Goal: Contribute content: Contribute content

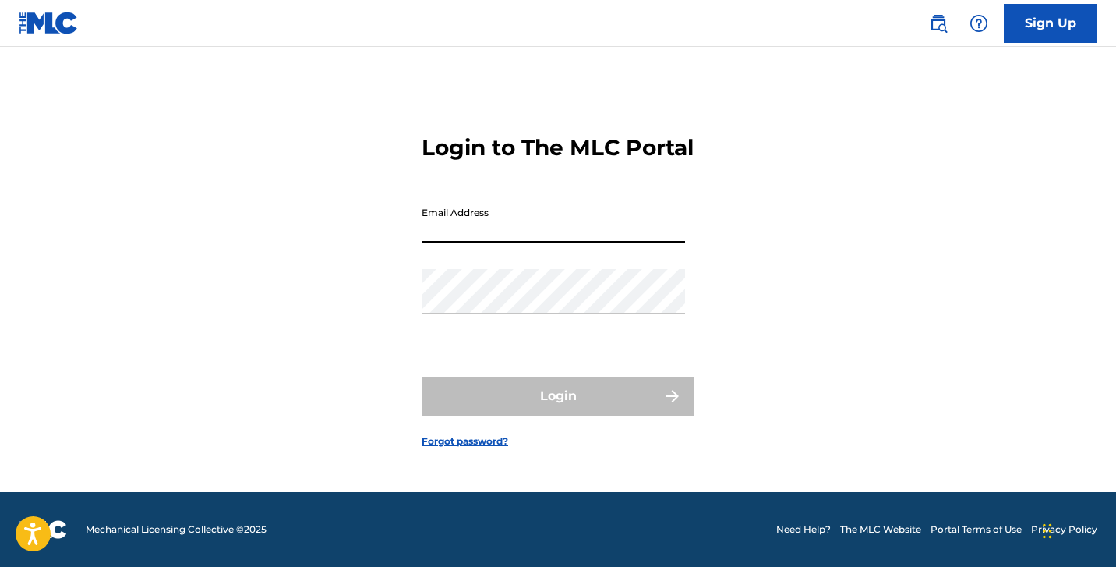
scroll to position [20, 0]
click at [567, 243] on input "Email Address" at bounding box center [553, 221] width 263 height 44
type input "[EMAIL_ADDRESS][DOMAIN_NAME]"
click at [558, 409] on button "Login" at bounding box center [558, 395] width 273 height 39
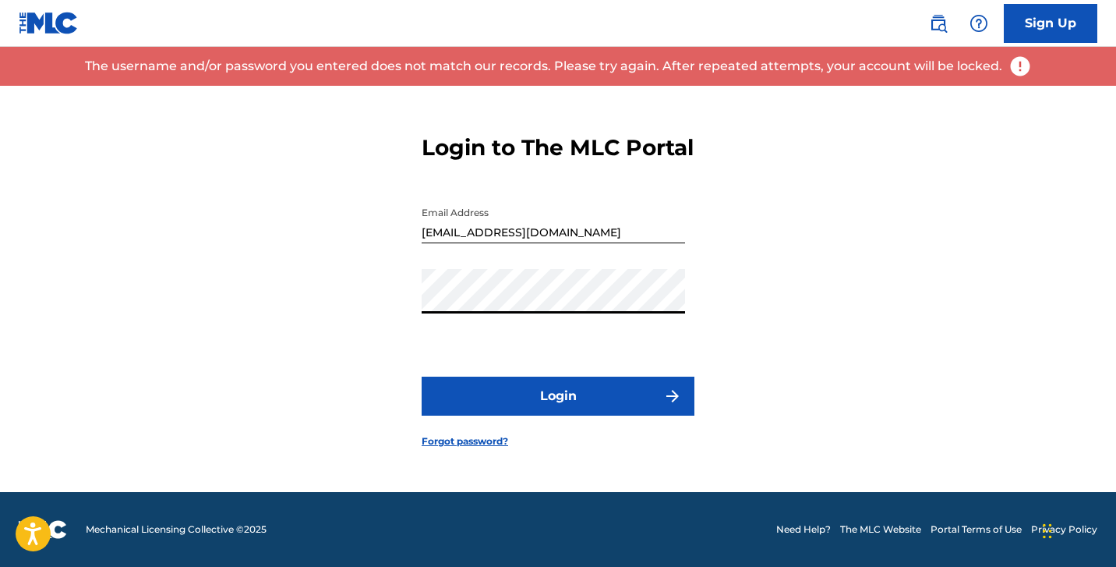
click at [450, 448] on link "Forgot password?" at bounding box center [465, 441] width 87 height 14
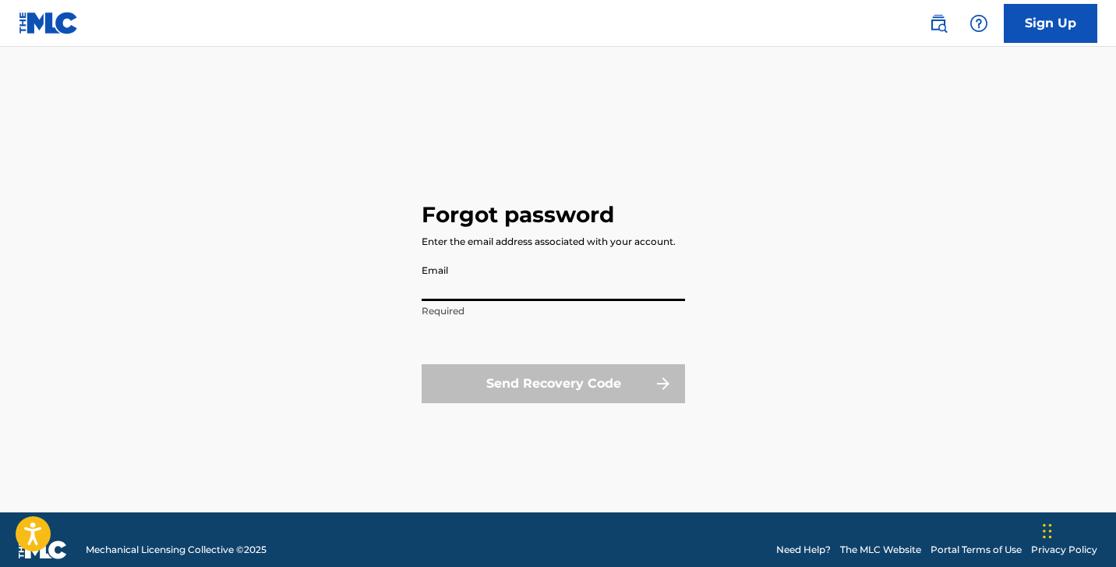
click at [527, 295] on input "Email" at bounding box center [553, 278] width 263 height 44
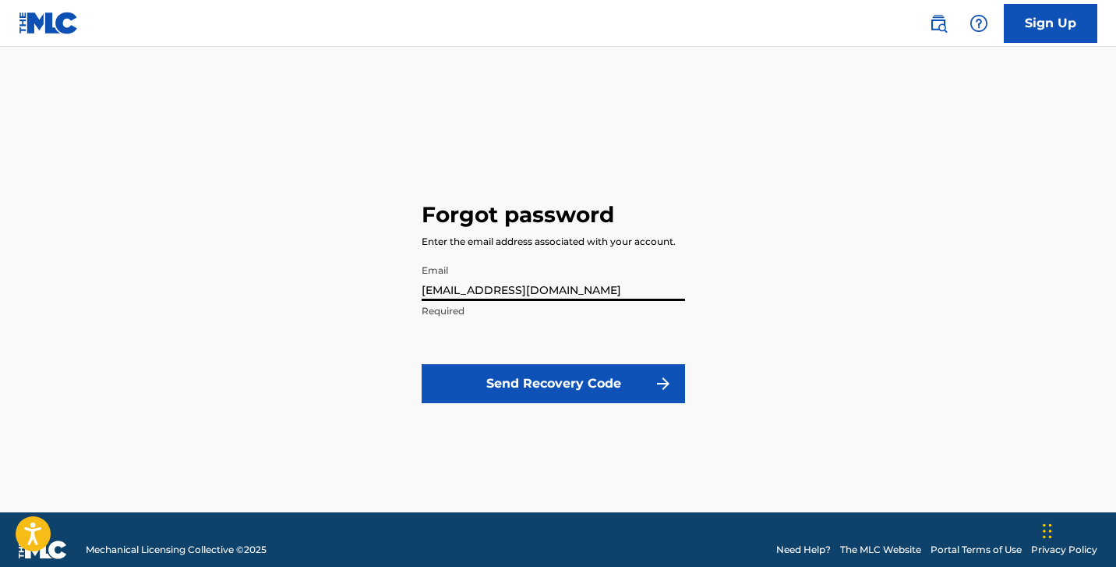
type input "[EMAIL_ADDRESS][DOMAIN_NAME]"
click at [691, 469] on div "Forgot password Enter the email address associated with your account. Email [EM…" at bounding box center [558, 299] width 273 height 426
click at [613, 377] on button "Send Recovery Code" at bounding box center [553, 383] width 263 height 39
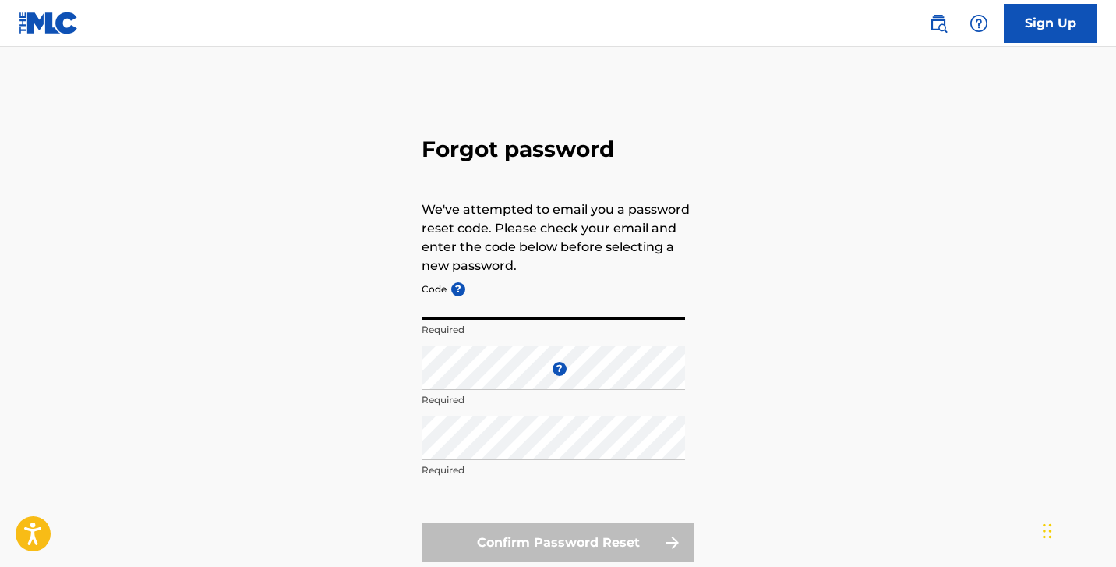
click at [614, 315] on input "Code ?" at bounding box center [553, 297] width 263 height 44
paste input "FP_303c305195892f264f9636988f41"
type input "FP_303c305195892f264f9636988f41"
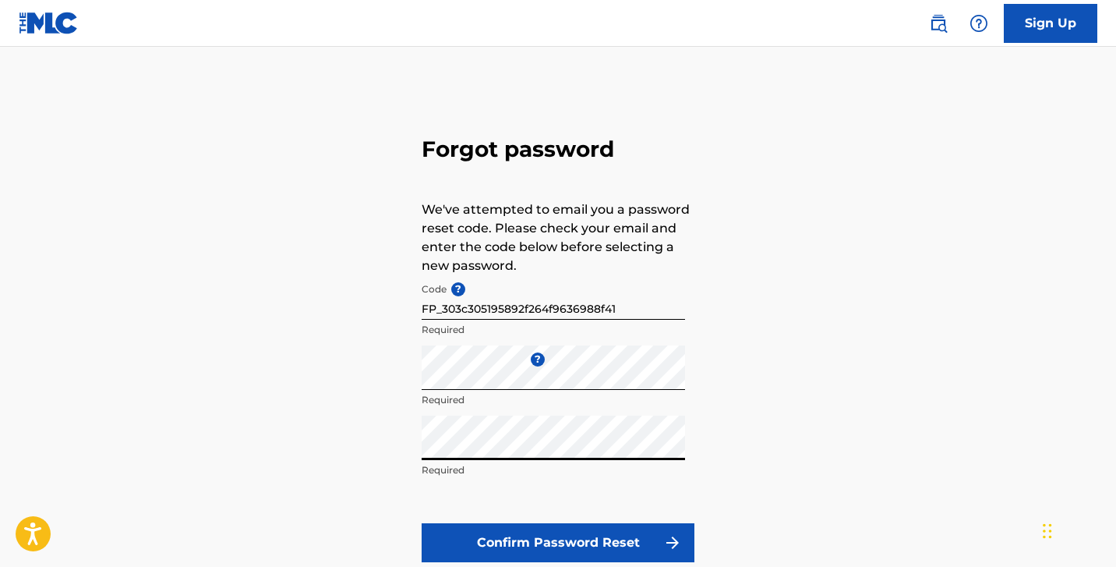
scroll to position [48, 0]
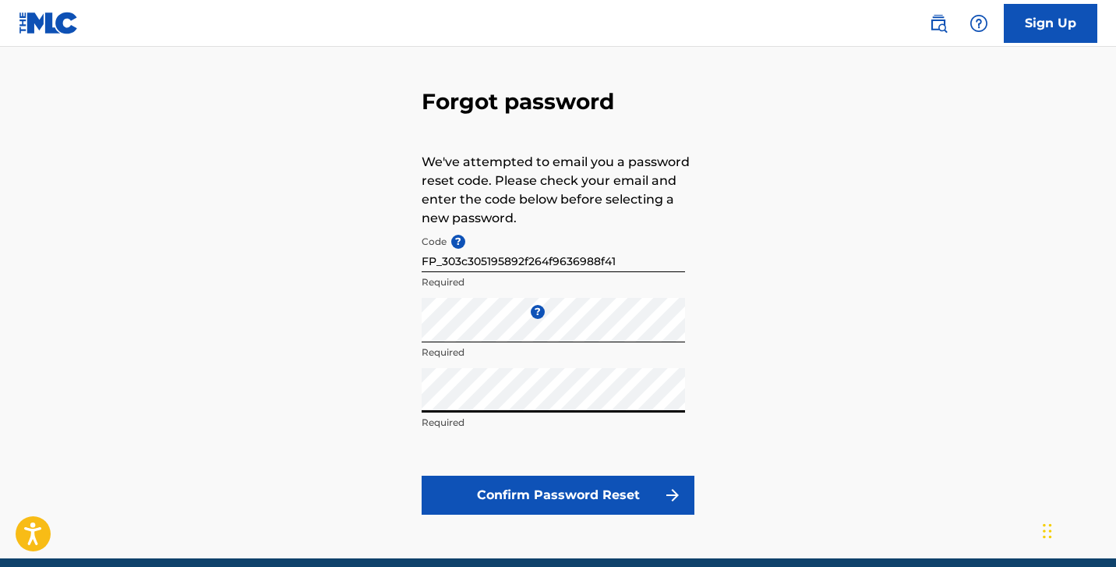
click at [586, 494] on button "Confirm Password Reset" at bounding box center [558, 494] width 273 height 39
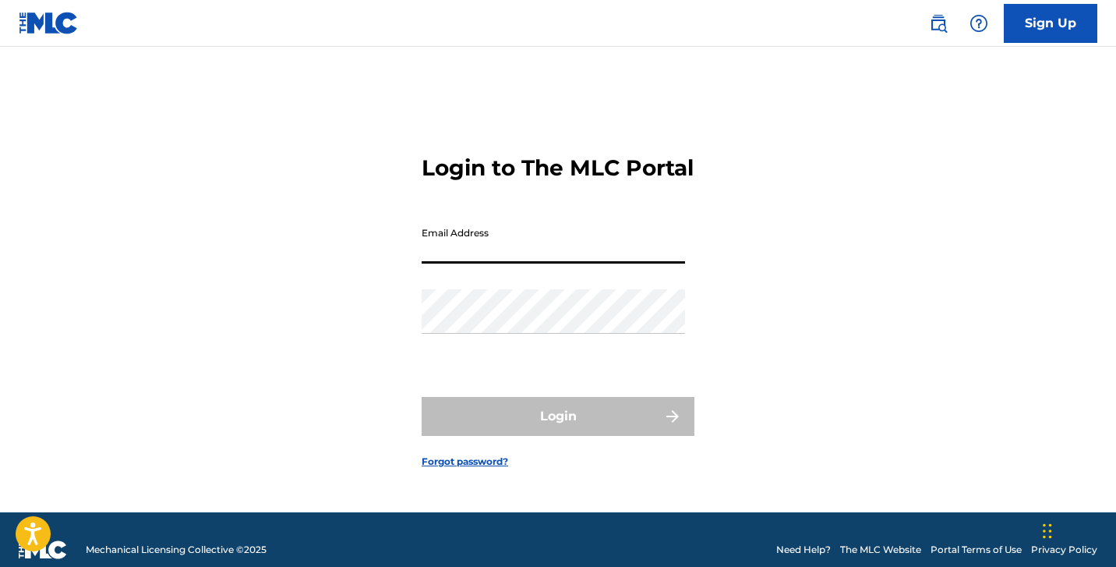
type input "[EMAIL_ADDRESS][DOMAIN_NAME]"
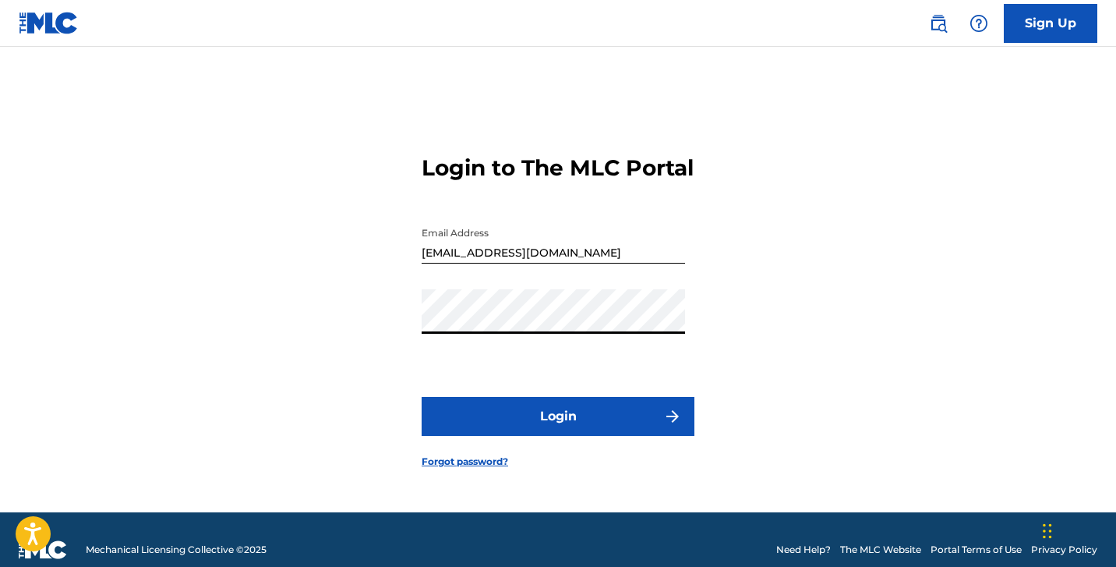
click at [540, 420] on button "Login" at bounding box center [558, 416] width 273 height 39
click at [558, 429] on button "Login" at bounding box center [558, 416] width 273 height 39
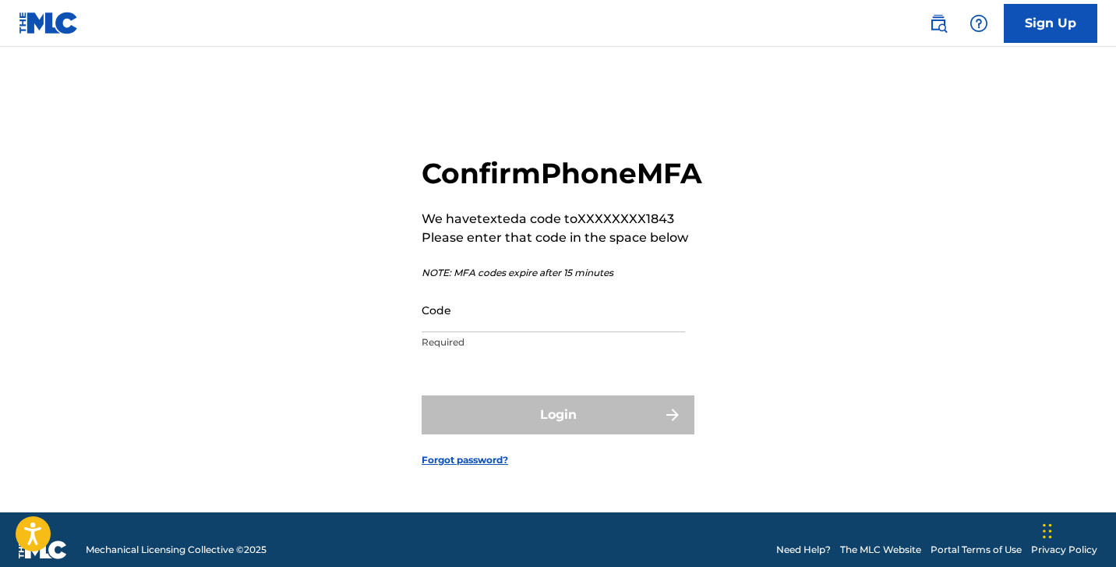
click at [544, 332] on input "Code" at bounding box center [553, 310] width 263 height 44
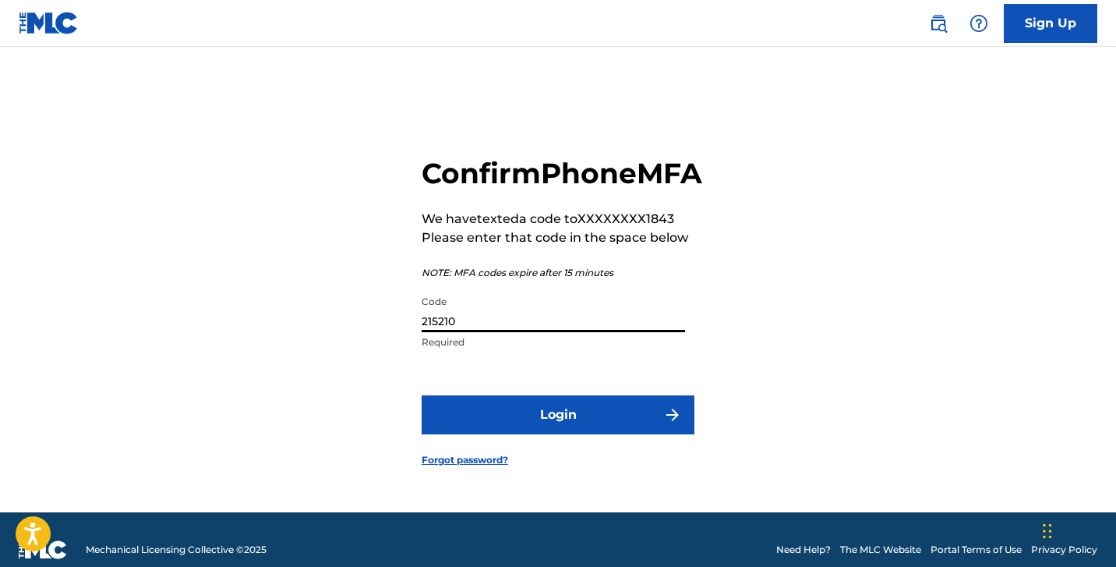
type input "215210"
click at [595, 434] on button "Login" at bounding box center [558, 414] width 273 height 39
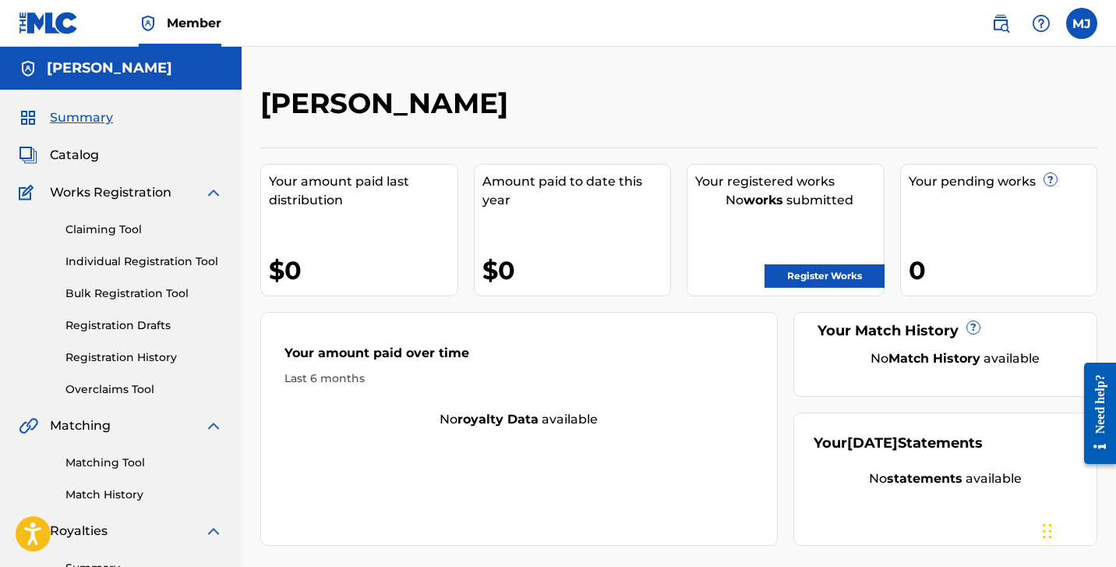
click at [822, 277] on link "Register Works" at bounding box center [825, 275] width 120 height 23
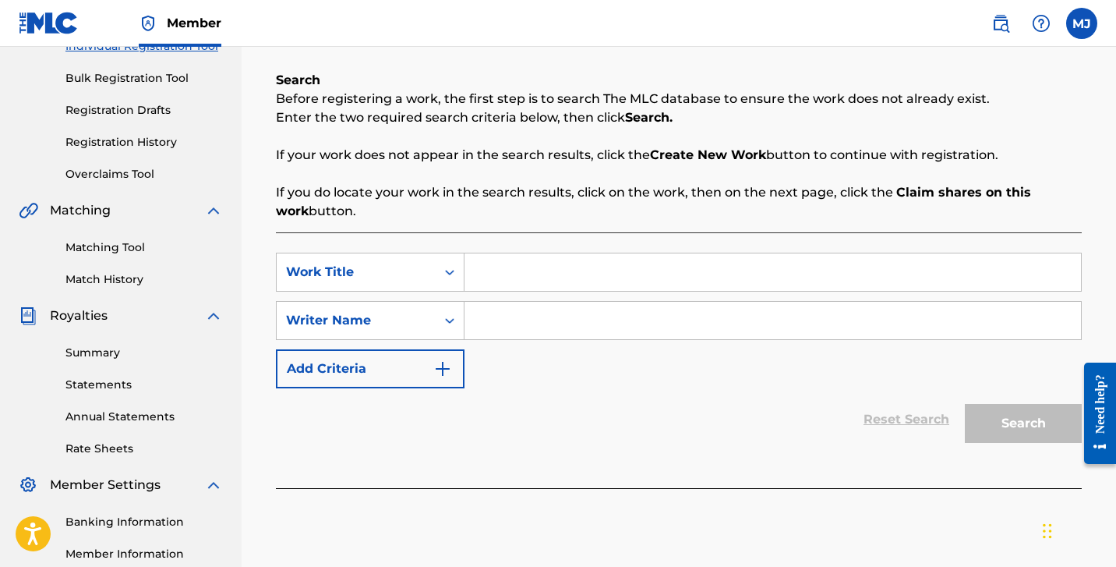
scroll to position [168, 0]
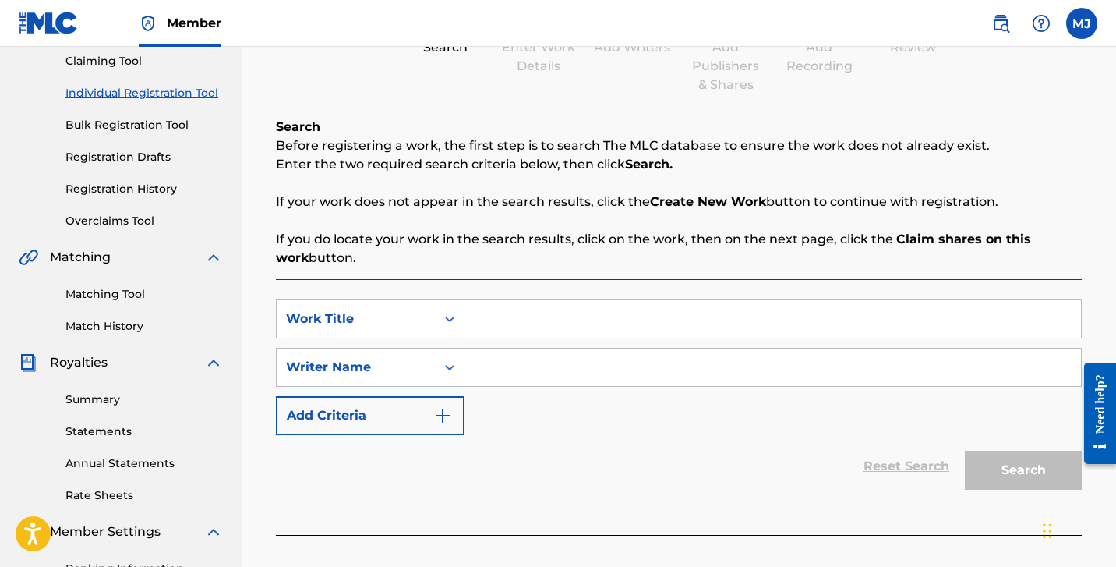
click at [544, 317] on input "Search Form" at bounding box center [773, 318] width 617 height 37
type input "Suicide Bay"
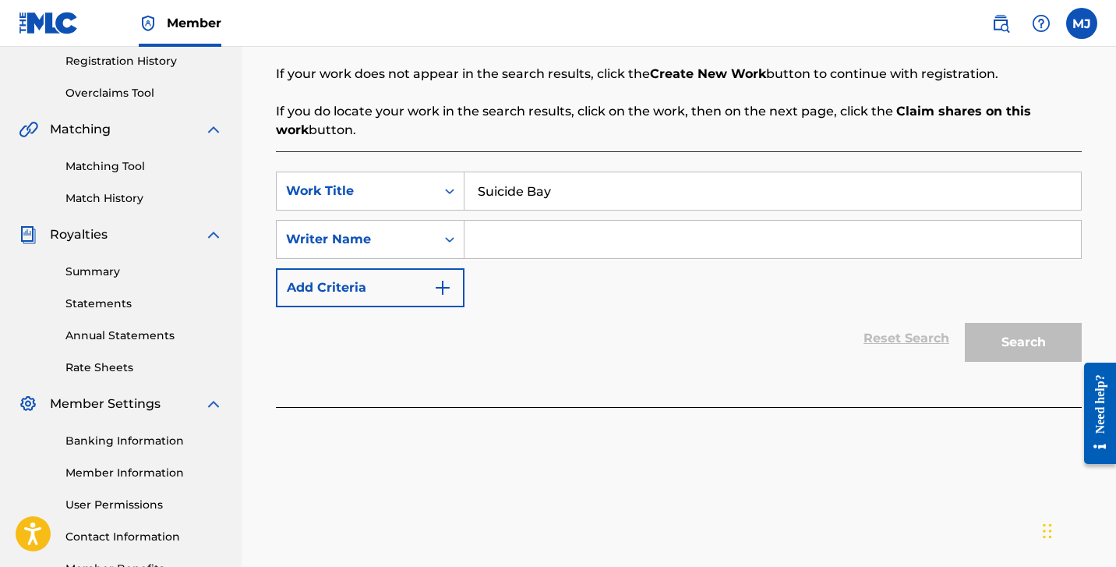
scroll to position [400, 0]
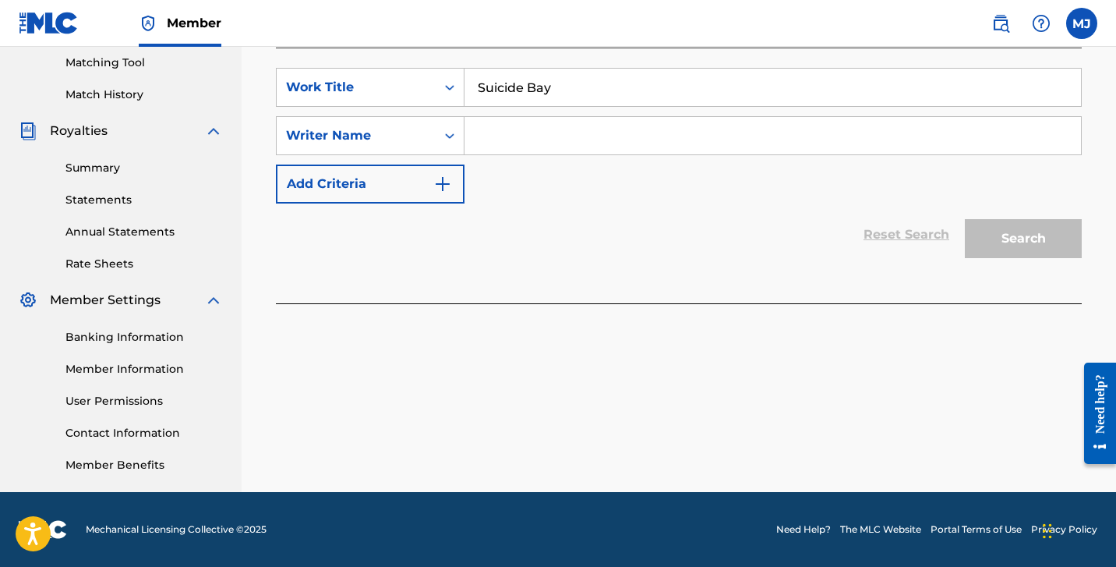
click at [424, 182] on button "Add Criteria" at bounding box center [370, 183] width 189 height 39
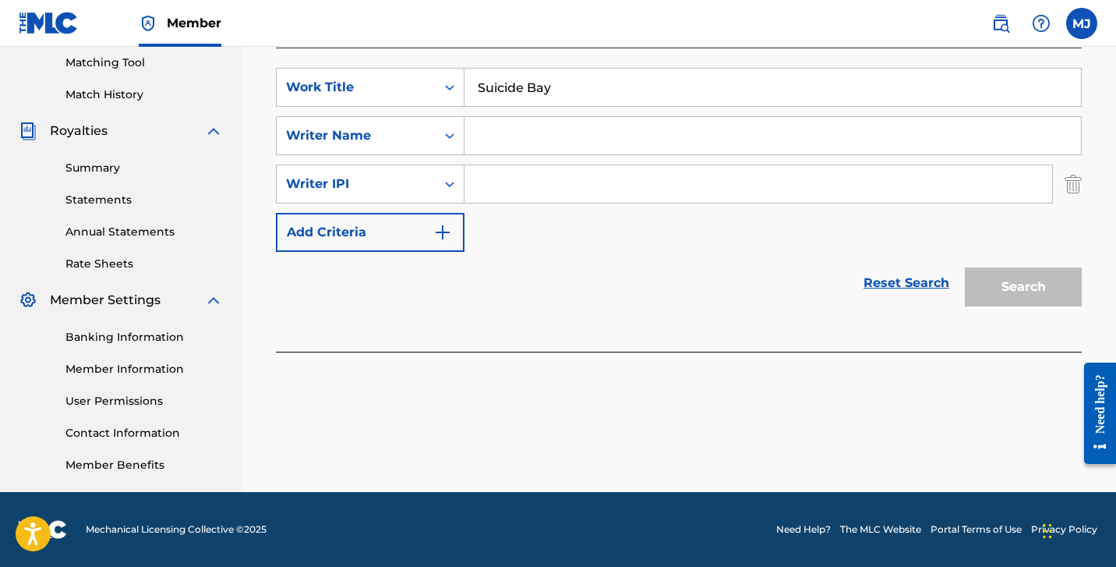
click at [512, 141] on input "Search Form" at bounding box center [773, 135] width 617 height 37
click at [1079, 186] on img "Search Form" at bounding box center [1073, 183] width 17 height 39
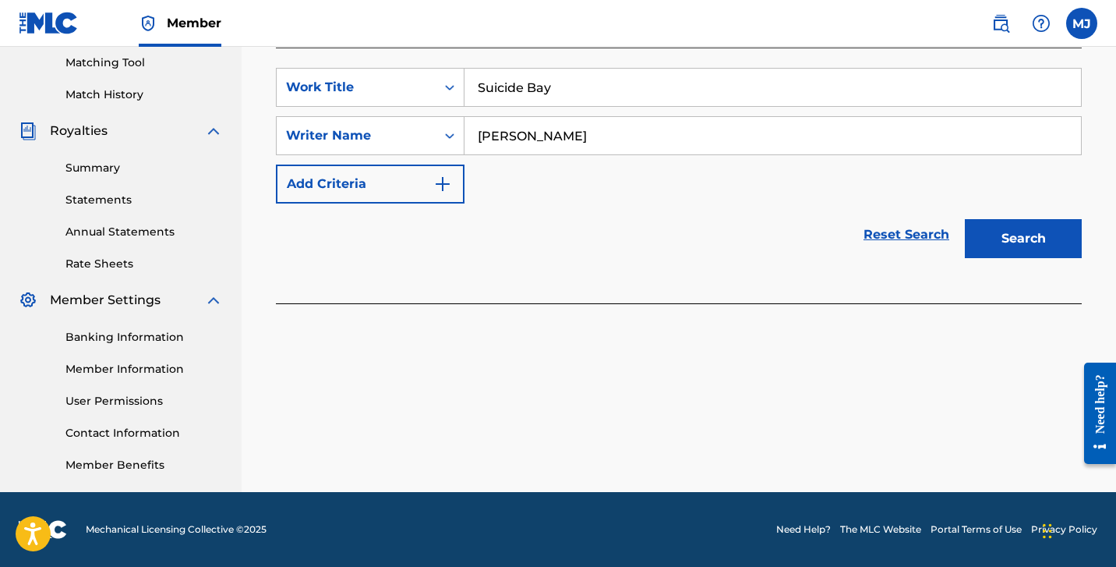
click at [1050, 231] on button "Search" at bounding box center [1023, 238] width 117 height 39
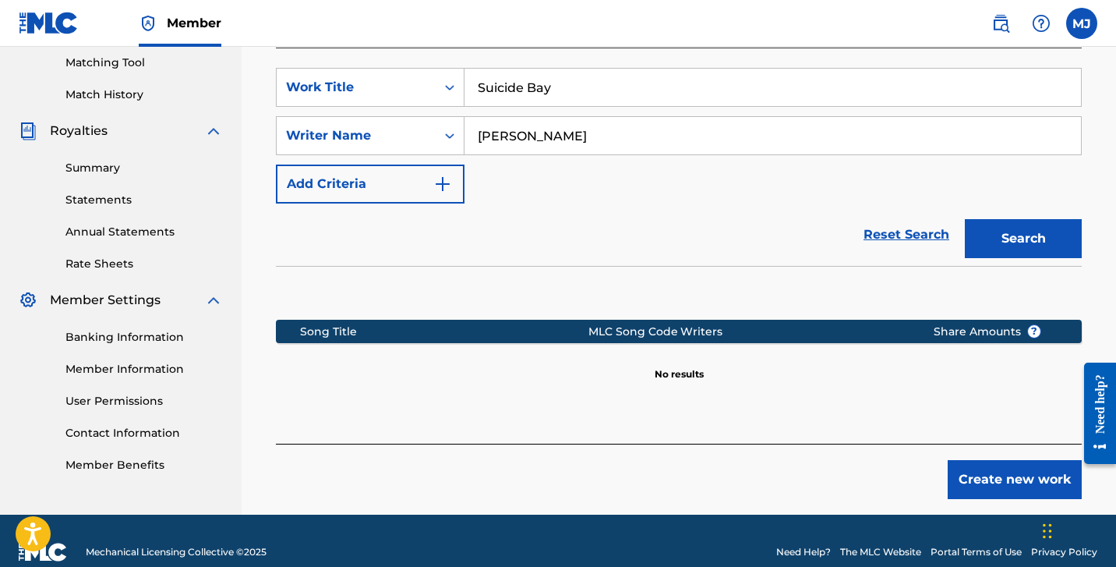
click at [532, 133] on input "[PERSON_NAME]" at bounding box center [773, 135] width 617 height 37
type input "[PERSON_NAME]"
click at [1023, 239] on button "Search" at bounding box center [1023, 238] width 117 height 39
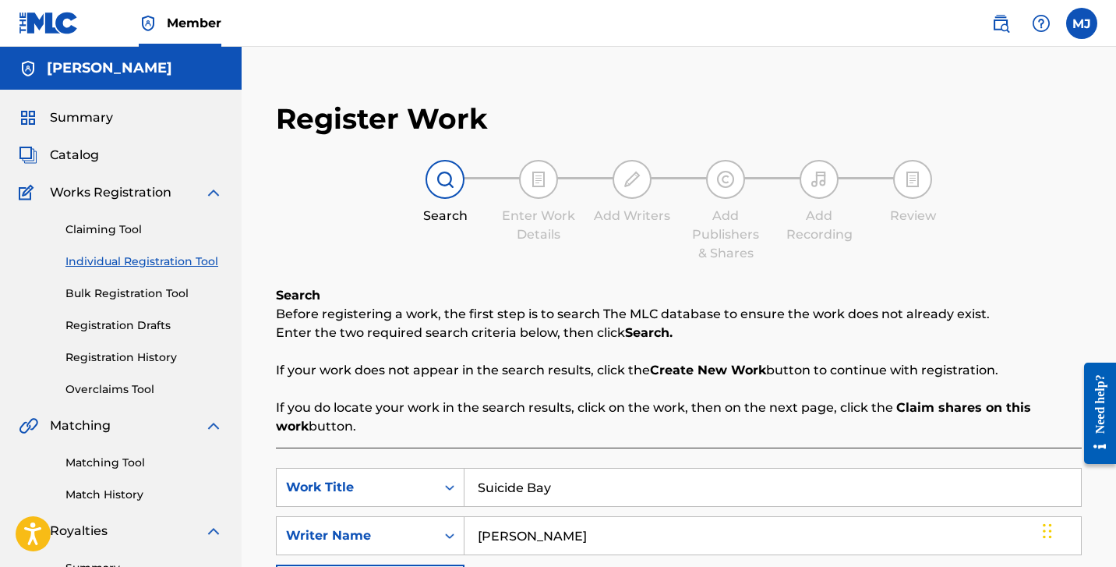
scroll to position [0, 0]
click at [97, 229] on link "Claiming Tool" at bounding box center [143, 229] width 157 height 16
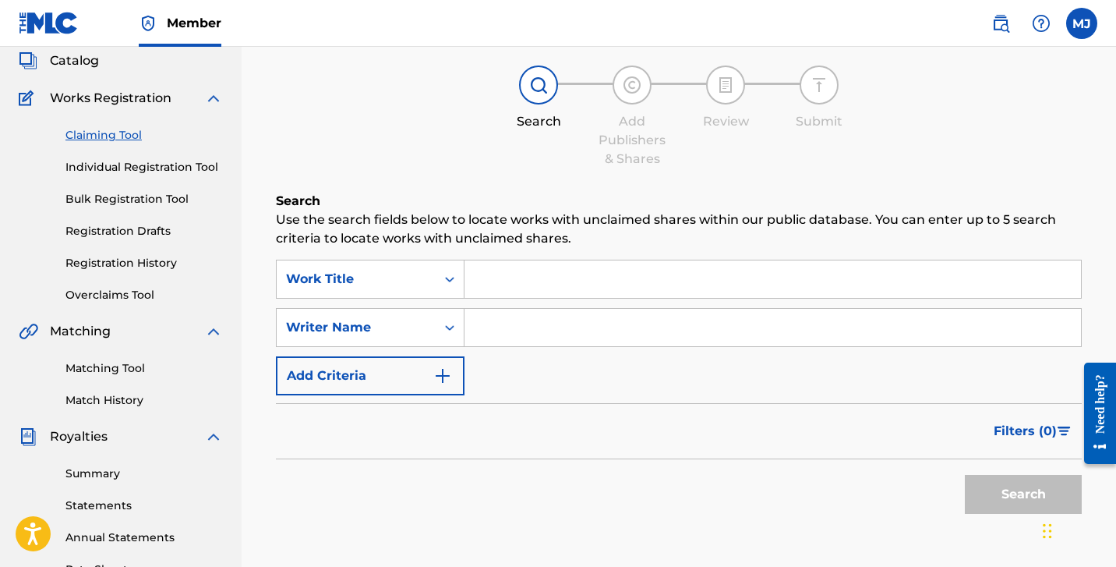
scroll to position [98, 0]
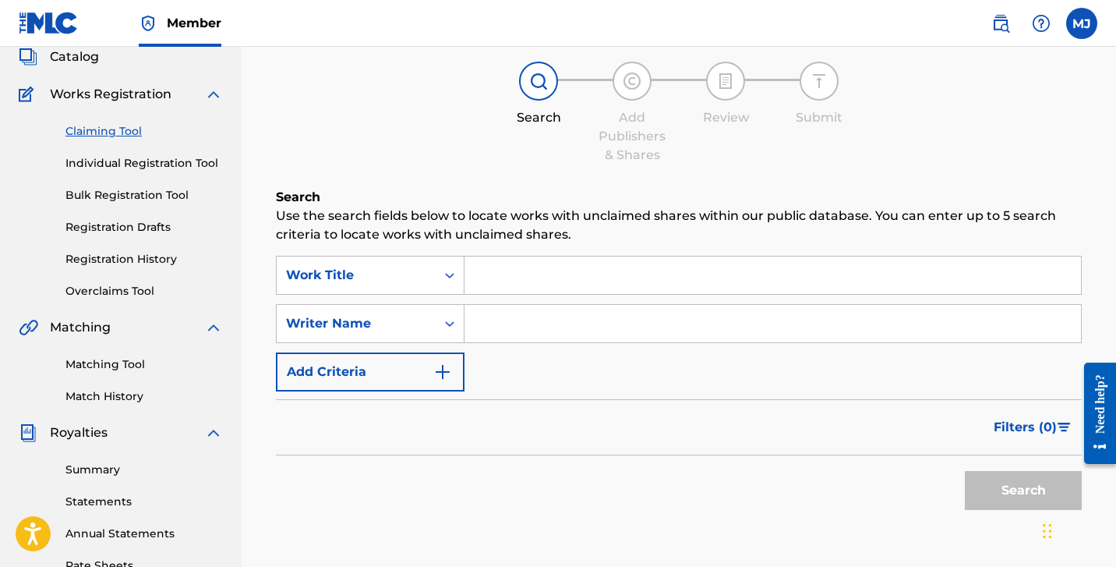
click at [494, 283] on input "Search Form" at bounding box center [773, 274] width 617 height 37
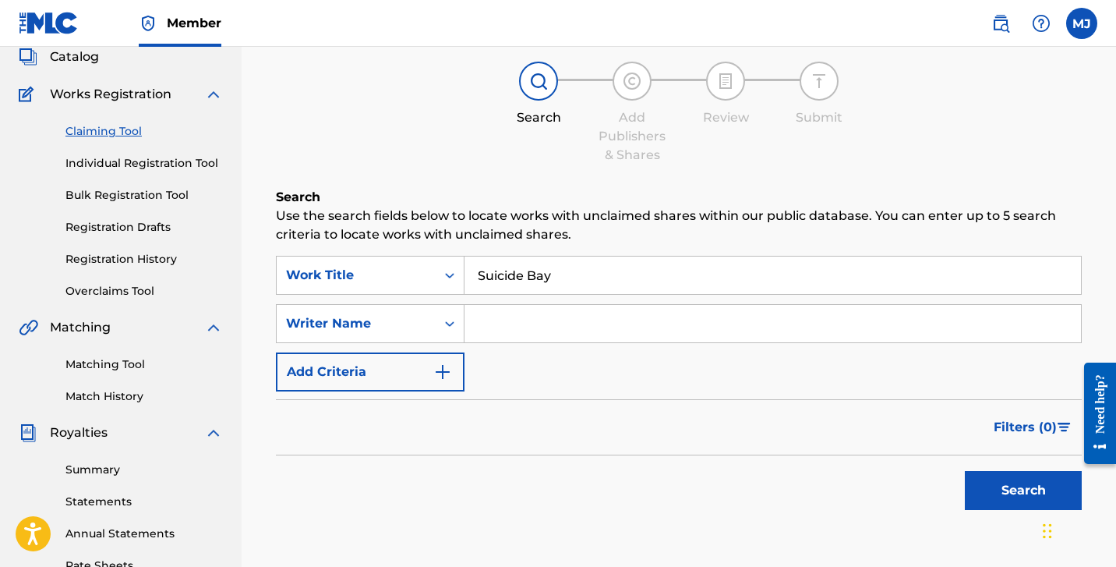
type input "Suicide Bay"
click at [488, 327] on input "Search Form" at bounding box center [773, 323] width 617 height 37
type input "[PERSON_NAME]"
click at [316, 382] on button "Add Criteria" at bounding box center [370, 371] width 189 height 39
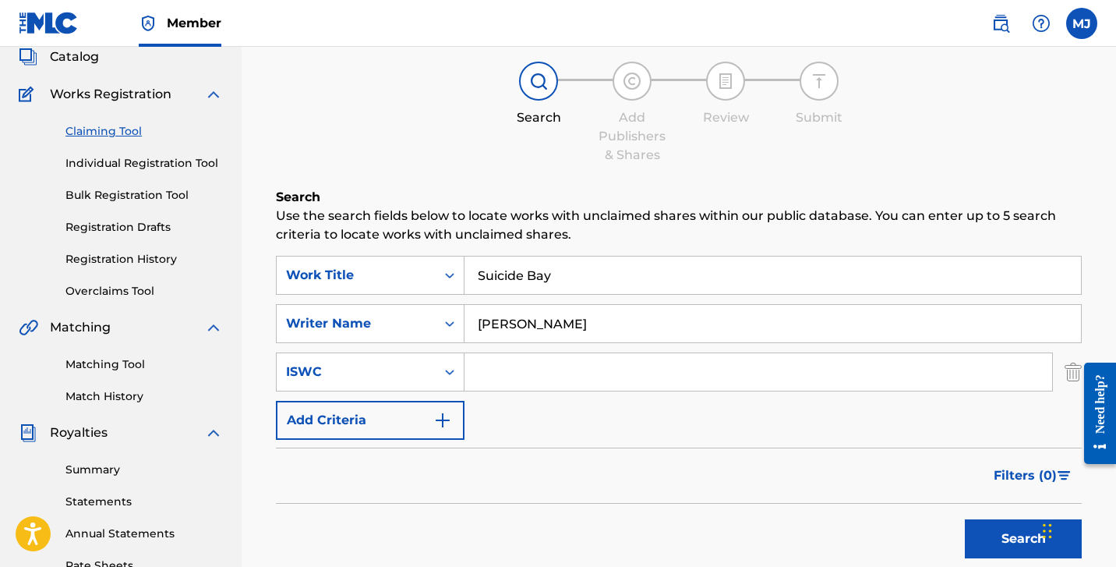
click at [426, 427] on button "Add Criteria" at bounding box center [370, 420] width 189 height 39
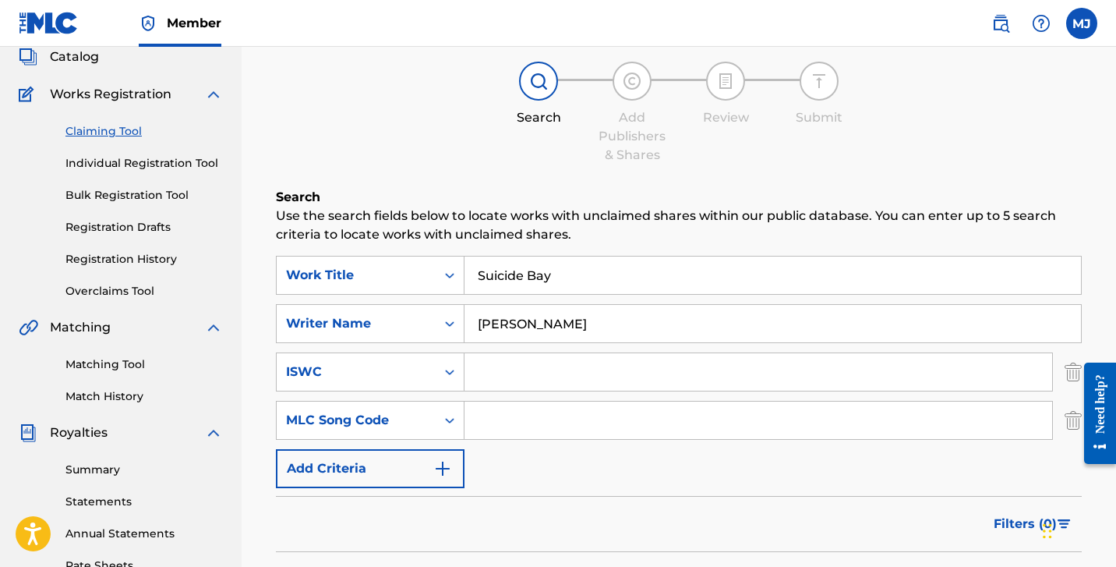
click at [447, 471] on img "Search Form" at bounding box center [442, 468] width 19 height 19
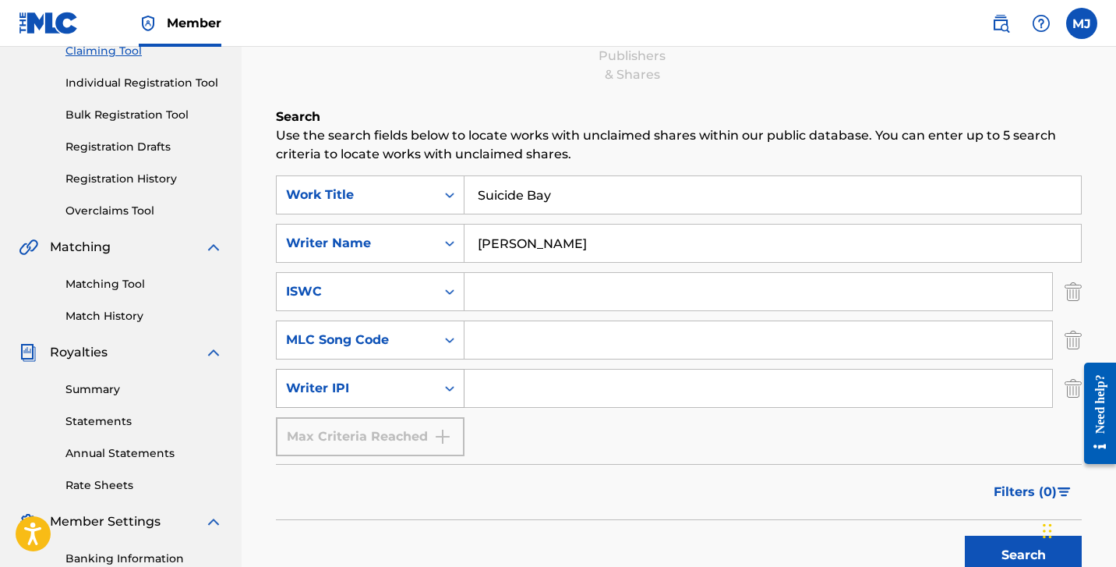
scroll to position [188, 0]
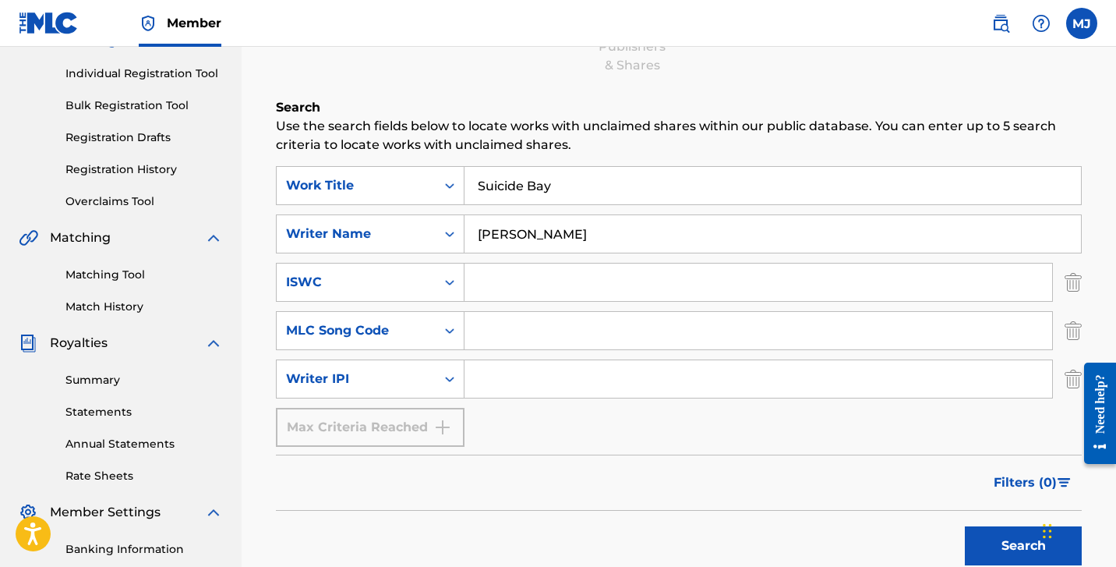
click at [452, 427] on div "Max Criteria Reached" at bounding box center [370, 427] width 189 height 39
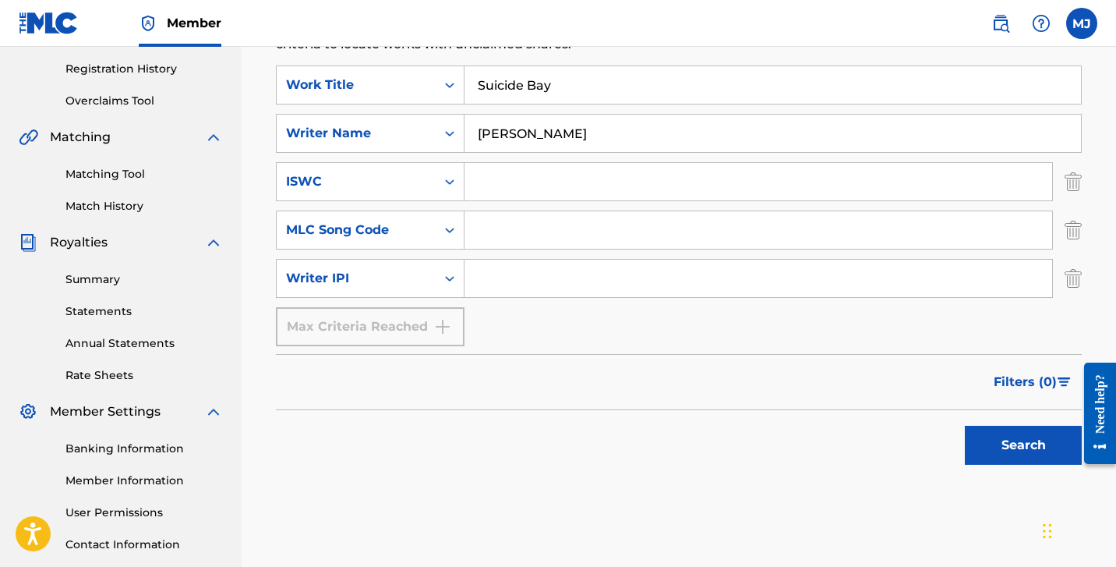
click at [1076, 278] on img "Search Form" at bounding box center [1073, 278] width 17 height 39
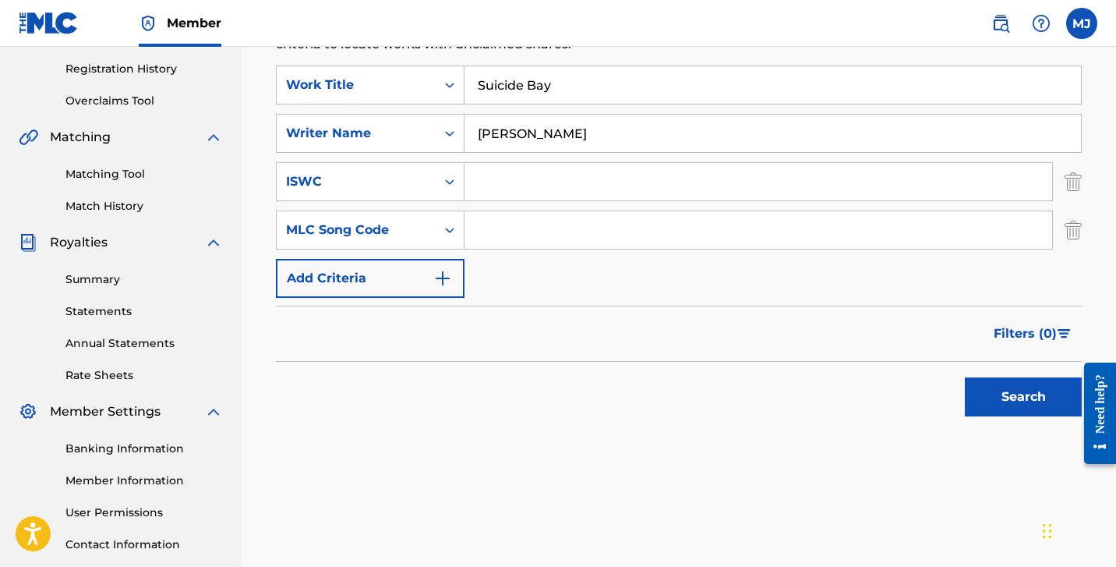
click at [1074, 236] on img "Search Form" at bounding box center [1073, 229] width 17 height 39
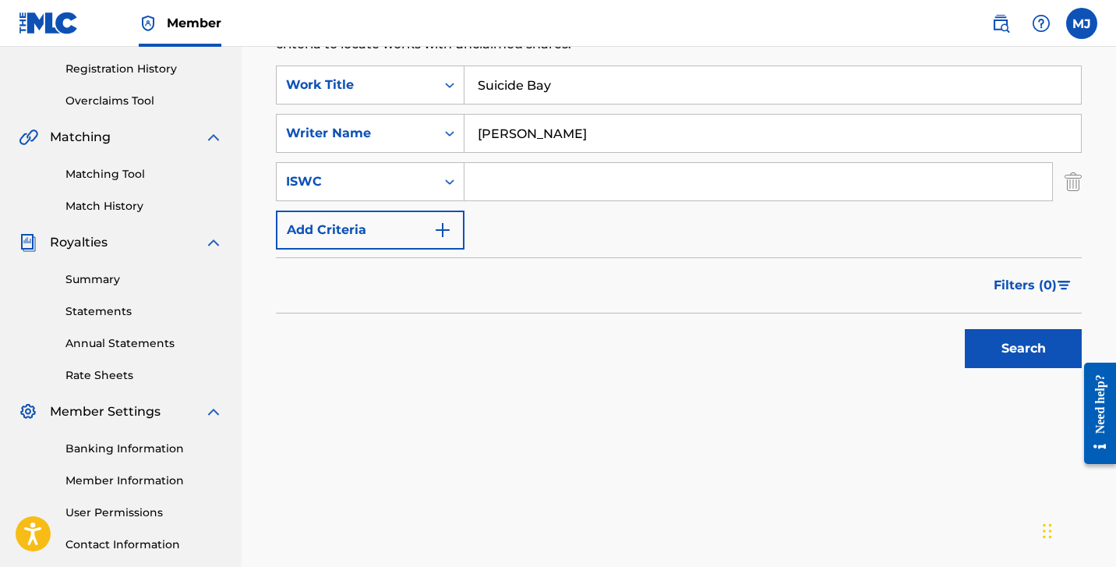
click at [1070, 182] on img "Search Form" at bounding box center [1073, 181] width 17 height 39
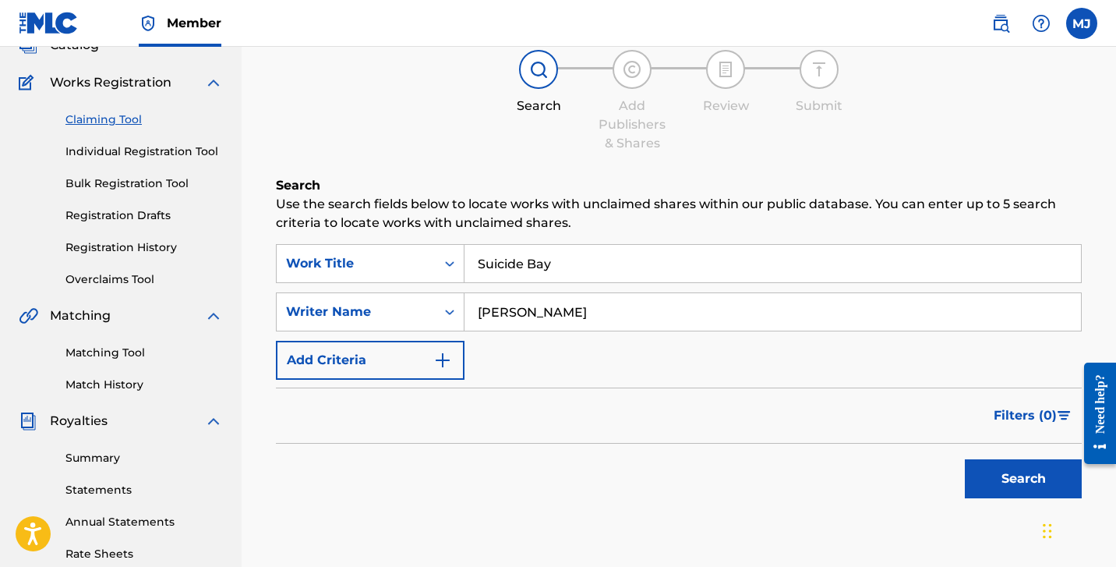
scroll to position [90, 0]
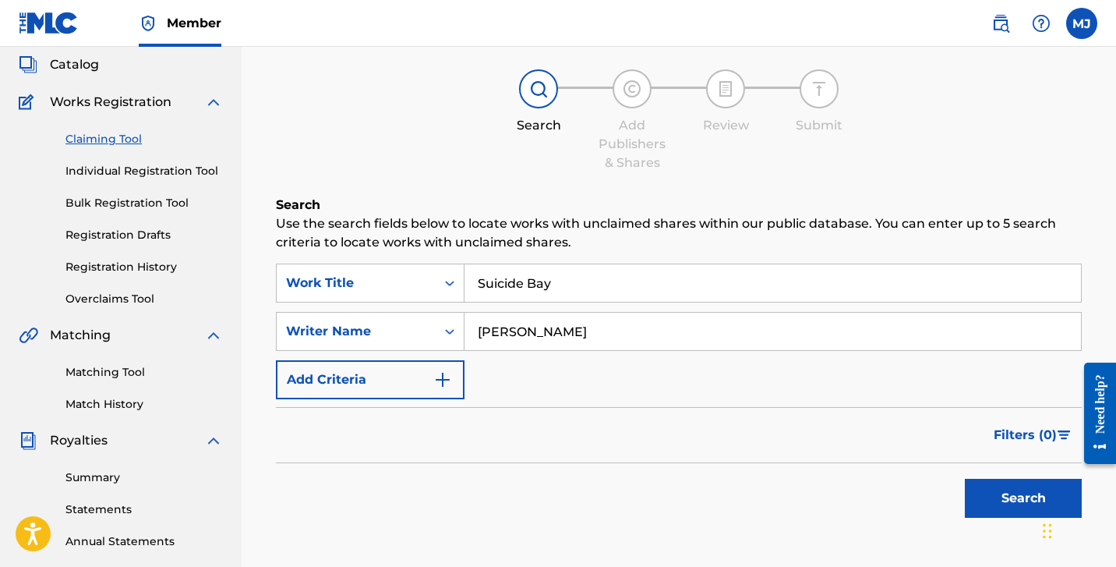
click at [1001, 500] on button "Search" at bounding box center [1023, 498] width 117 height 39
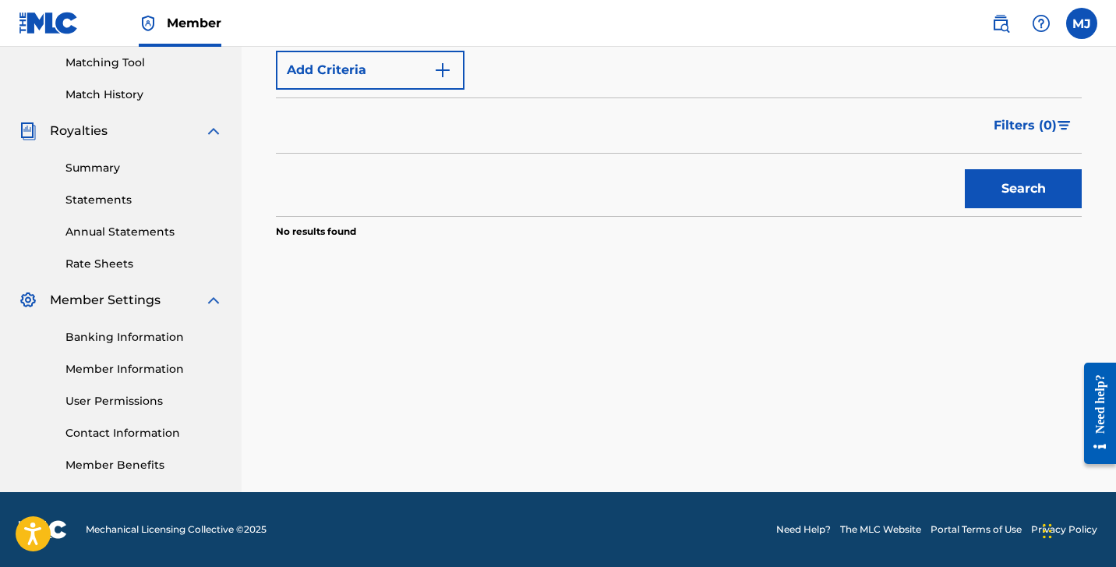
scroll to position [299, 0]
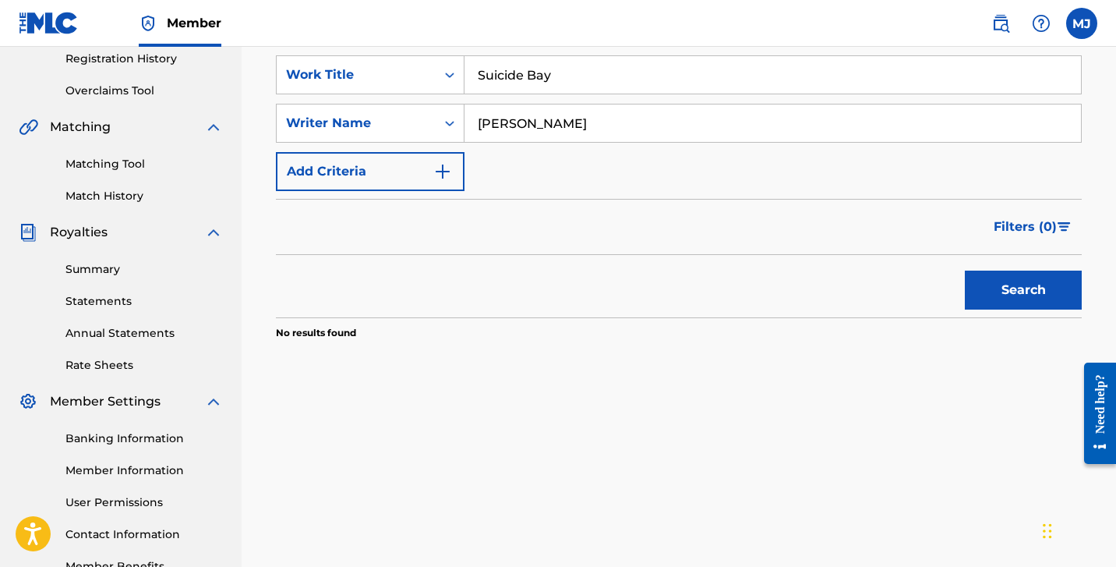
click at [993, 291] on button "Search" at bounding box center [1023, 289] width 117 height 39
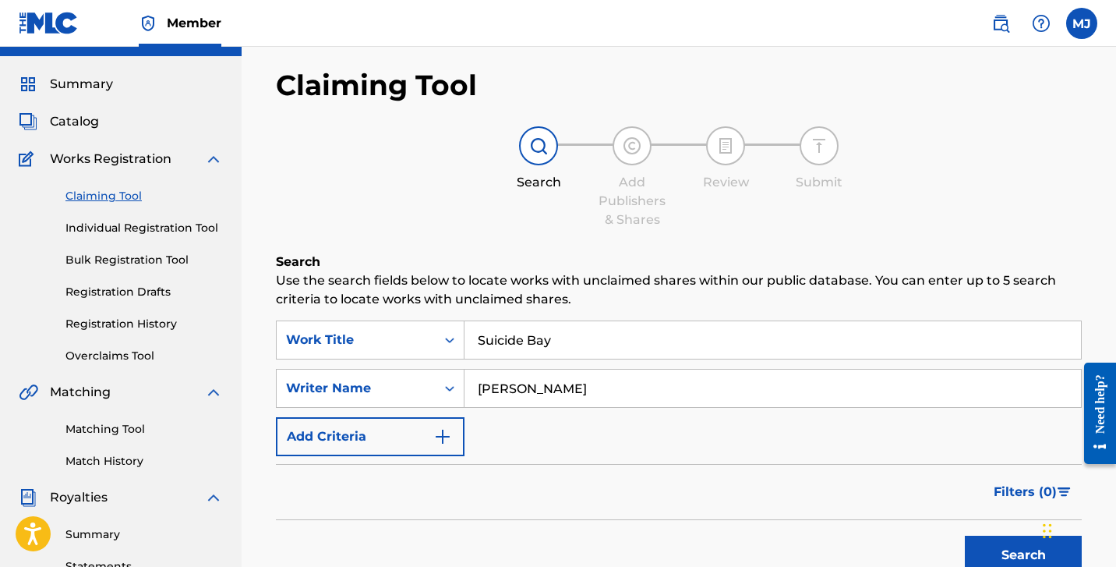
scroll to position [58, 0]
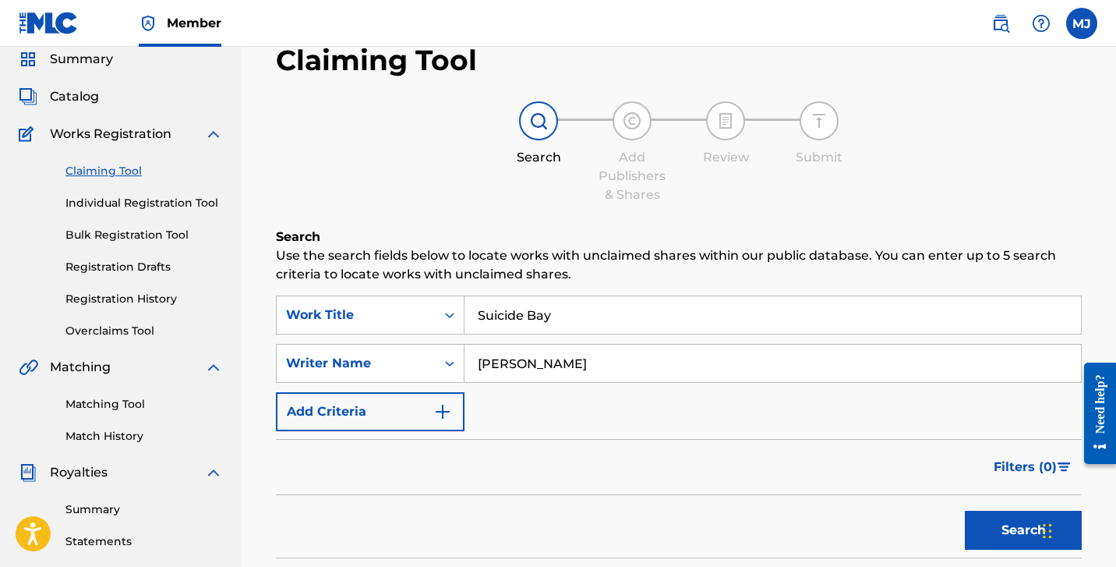
click at [171, 202] on link "Individual Registration Tool" at bounding box center [143, 203] width 157 height 16
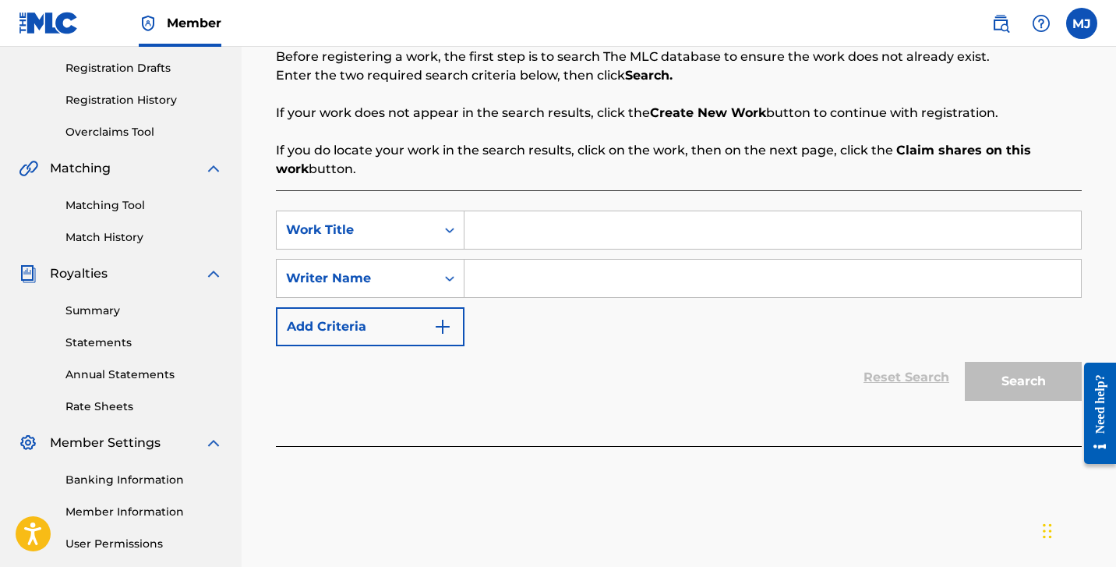
scroll to position [295, 0]
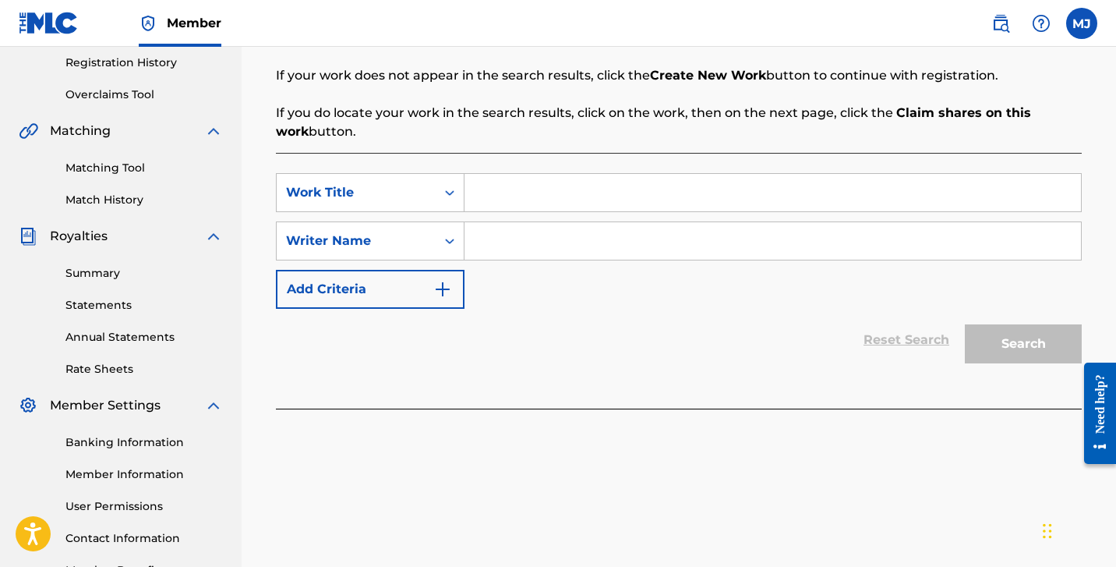
click at [497, 189] on input "Search Form" at bounding box center [773, 192] width 617 height 37
type input "Suicide Bay"
click at [507, 256] on input "Search Form" at bounding box center [773, 240] width 617 height 37
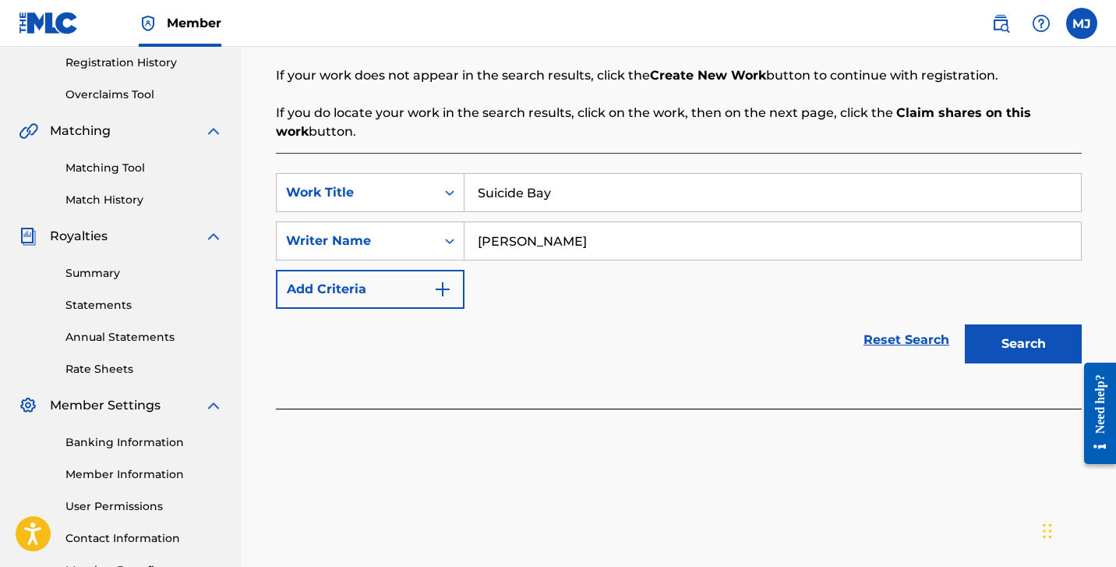
type input "[PERSON_NAME]"
click at [997, 340] on button "Search" at bounding box center [1023, 343] width 117 height 39
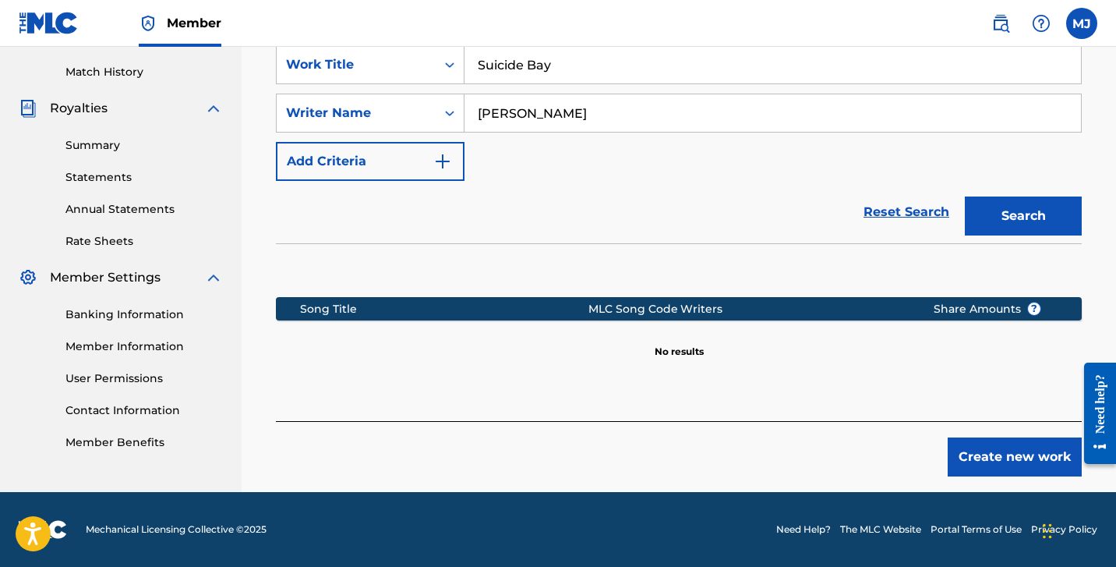
scroll to position [422, 0]
click at [965, 456] on button "Create new work" at bounding box center [1015, 456] width 134 height 39
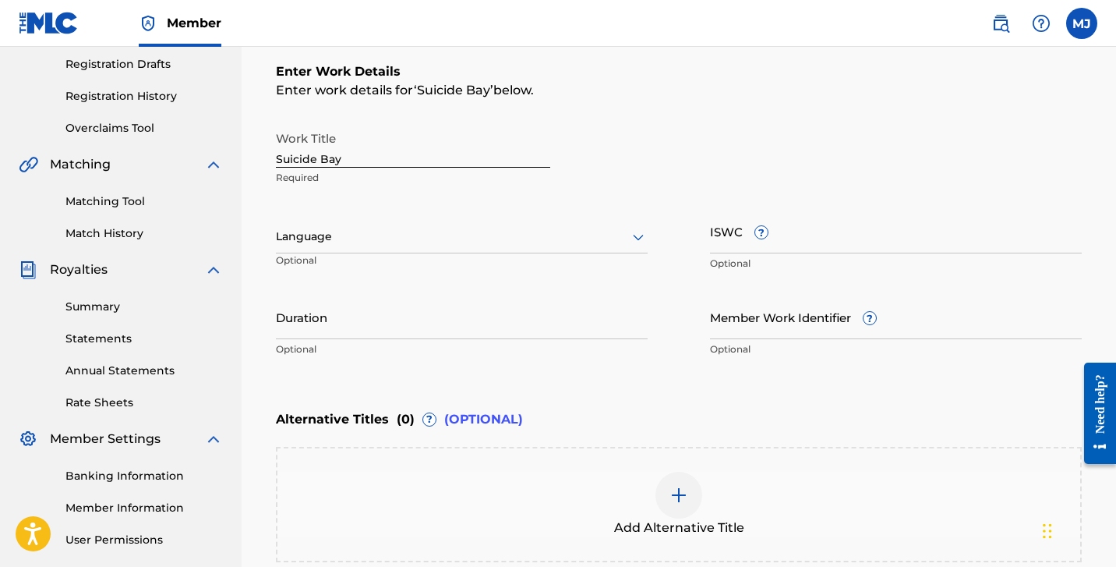
scroll to position [262, 0]
click at [378, 161] on input "Suicide Bay" at bounding box center [413, 144] width 274 height 44
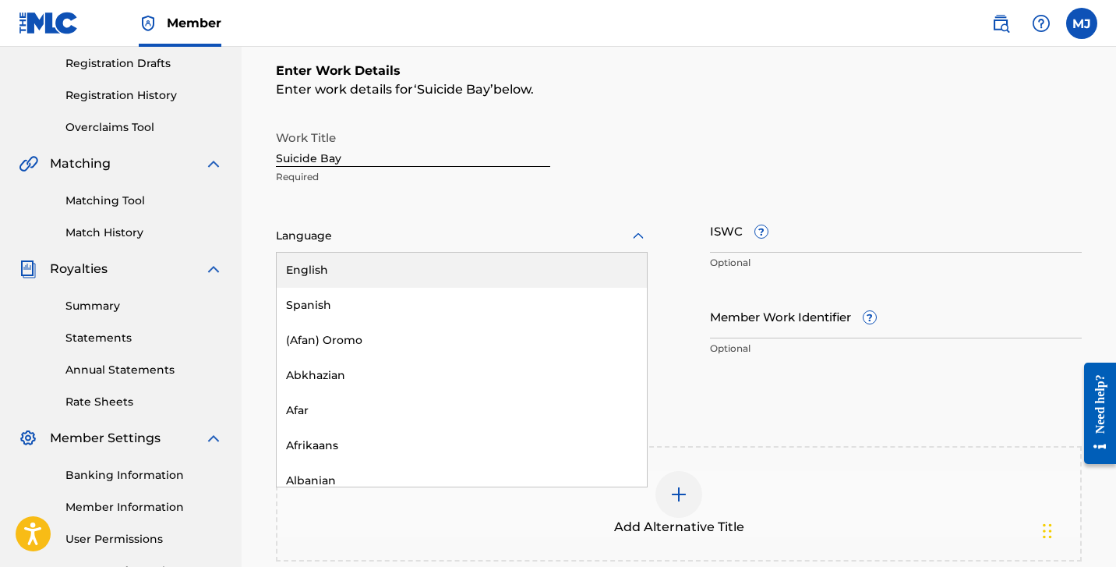
click at [529, 231] on div at bounding box center [462, 235] width 372 height 19
click at [500, 265] on div "English" at bounding box center [462, 270] width 370 height 35
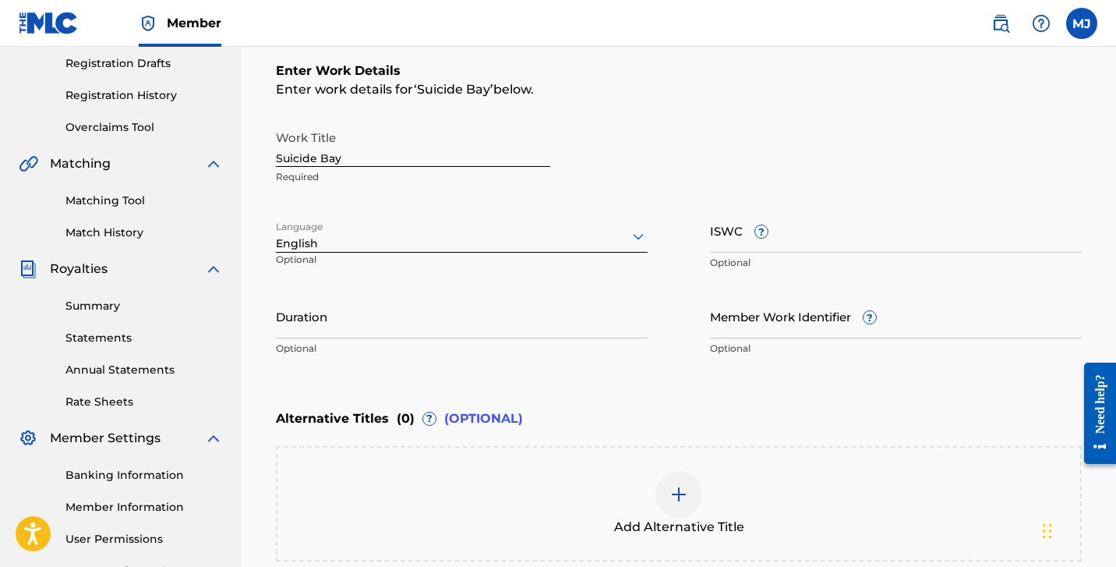
click at [447, 335] on input "Duration" at bounding box center [462, 316] width 372 height 44
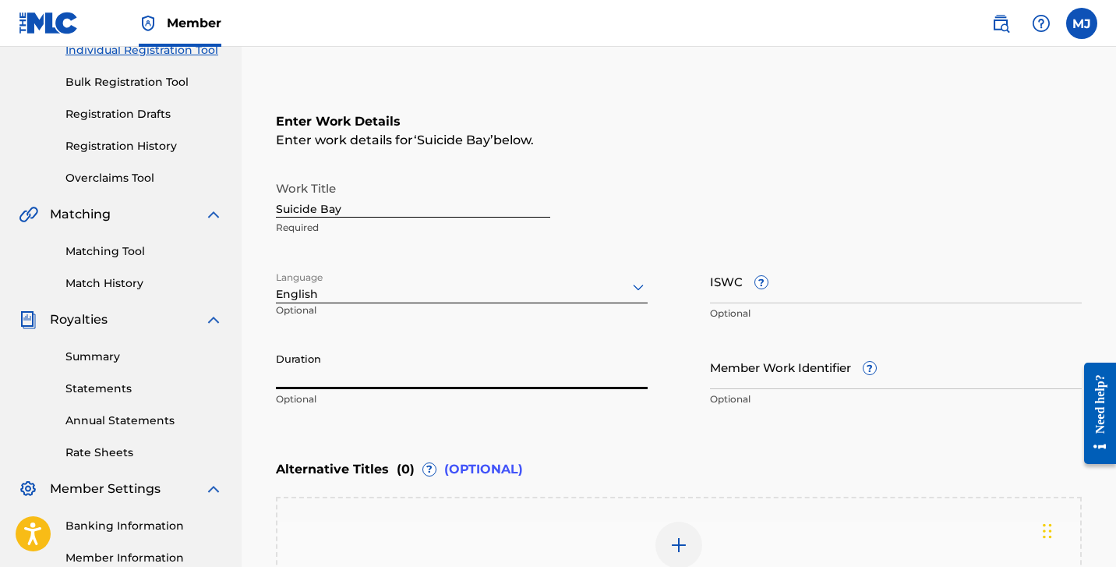
scroll to position [178, 0]
